Goal: Transaction & Acquisition: Purchase product/service

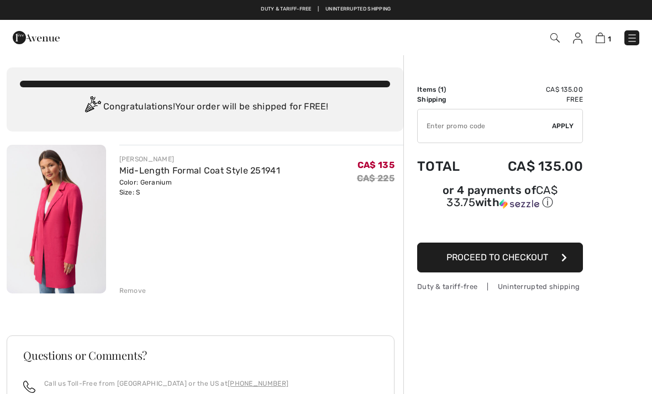
click at [142, 284] on div "Remove" at bounding box center [261, 289] width 284 height 12
click at [138, 290] on div "Remove" at bounding box center [132, 291] width 27 height 10
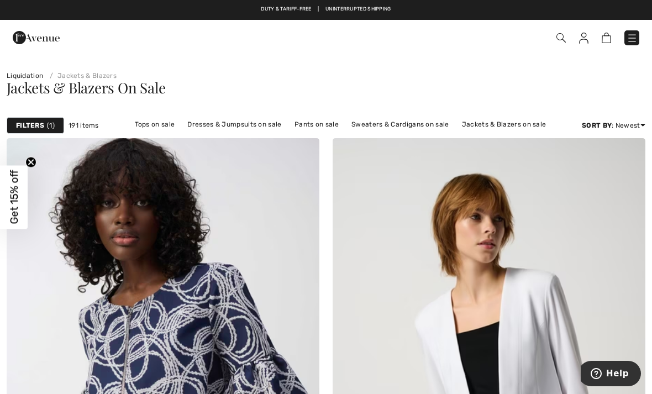
click at [524, 124] on link "Jackets & Blazers on sale" at bounding box center [504, 124] width 96 height 14
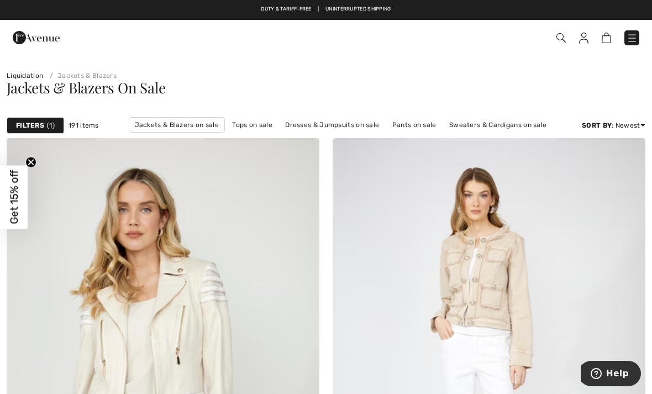
click at [58, 129] on div "Filters 1" at bounding box center [35, 125] width 57 height 17
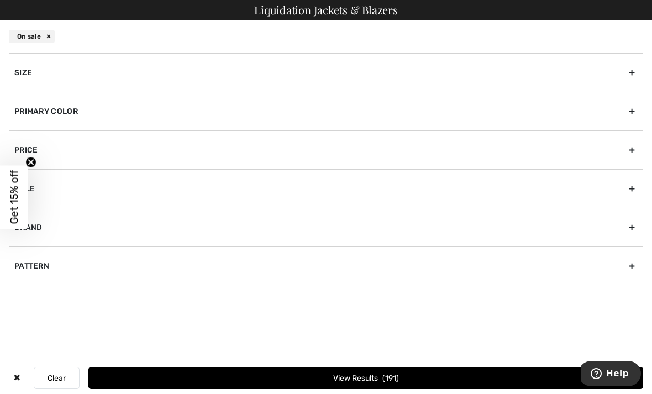
click at [65, 110] on div "Primary Color" at bounding box center [326, 111] width 634 height 39
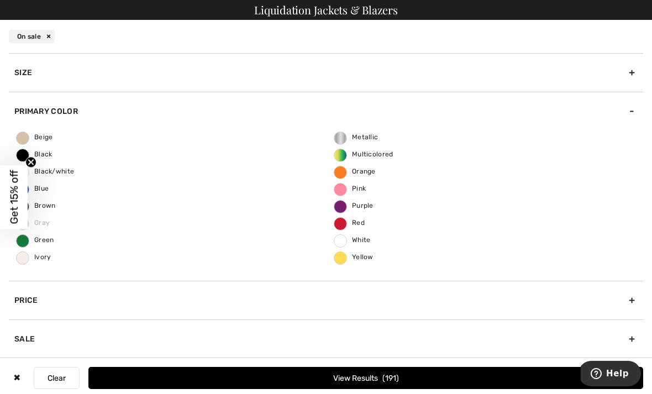
click at [27, 241] on span "Green" at bounding box center [36, 240] width 38 height 8
click at [0, 0] on input "Green" at bounding box center [0, 0] width 0 height 0
click at [366, 375] on button "View Results 15" at bounding box center [365, 378] width 555 height 22
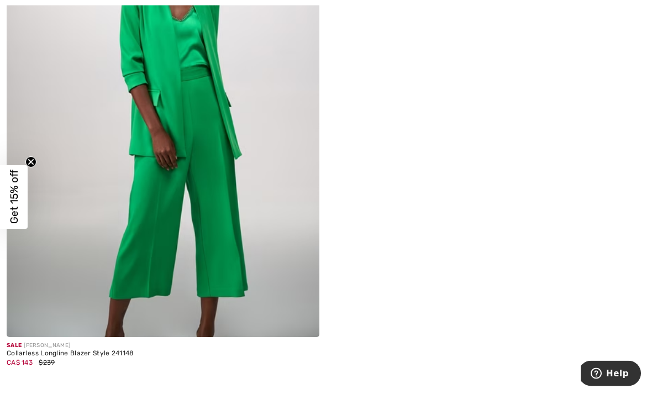
scroll to position [4086, 0]
click at [274, 211] on img at bounding box center [163, 102] width 313 height 469
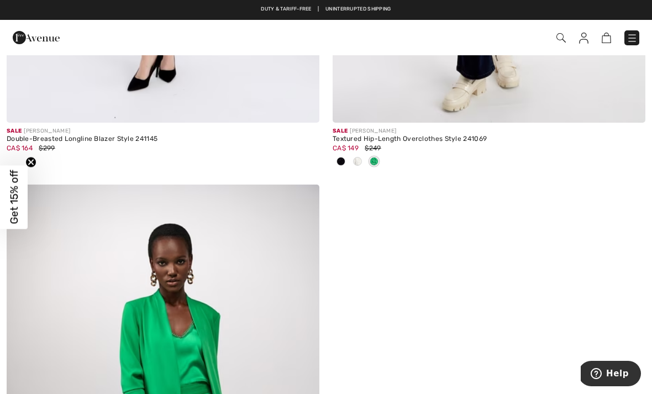
scroll to position [3759, 0]
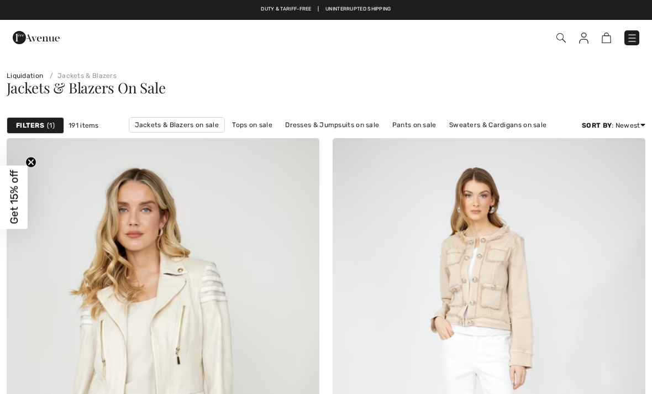
checkbox input "true"
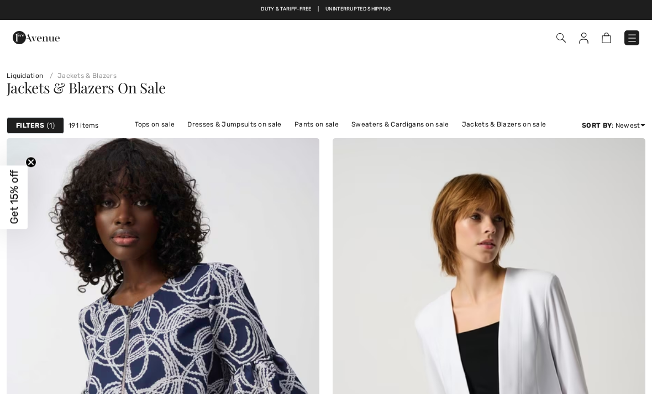
checkbox input "true"
